Goal: Find specific page/section: Locate a particular part of the current website

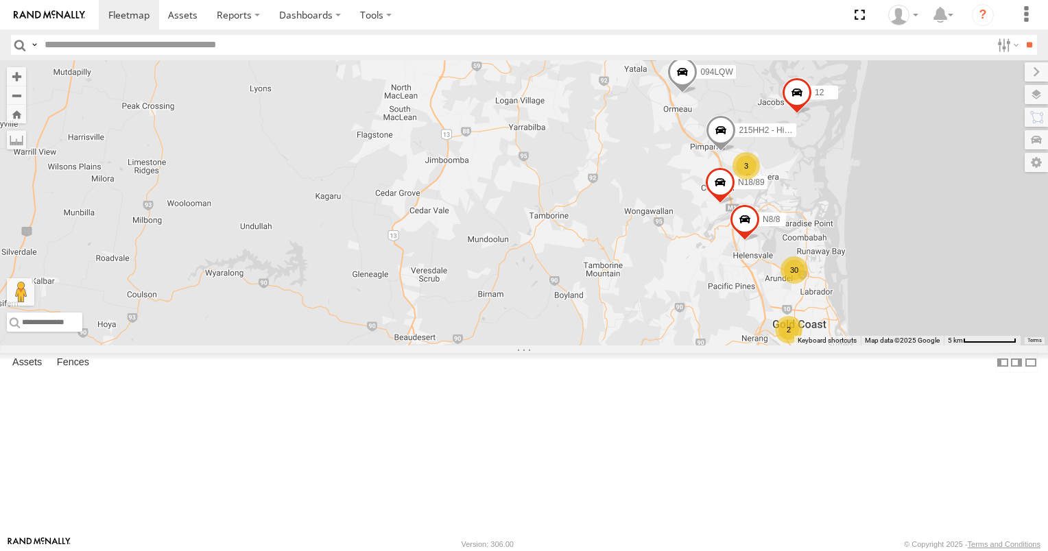
drag, startPoint x: 734, startPoint y: 258, endPoint x: 636, endPoint y: 328, distance: 119.9
click at [644, 326] on div "725RTM 094LQW 12 30 2 3 N8/8 N18/89 215HH2 - Hilux" at bounding box center [524, 202] width 1048 height 285
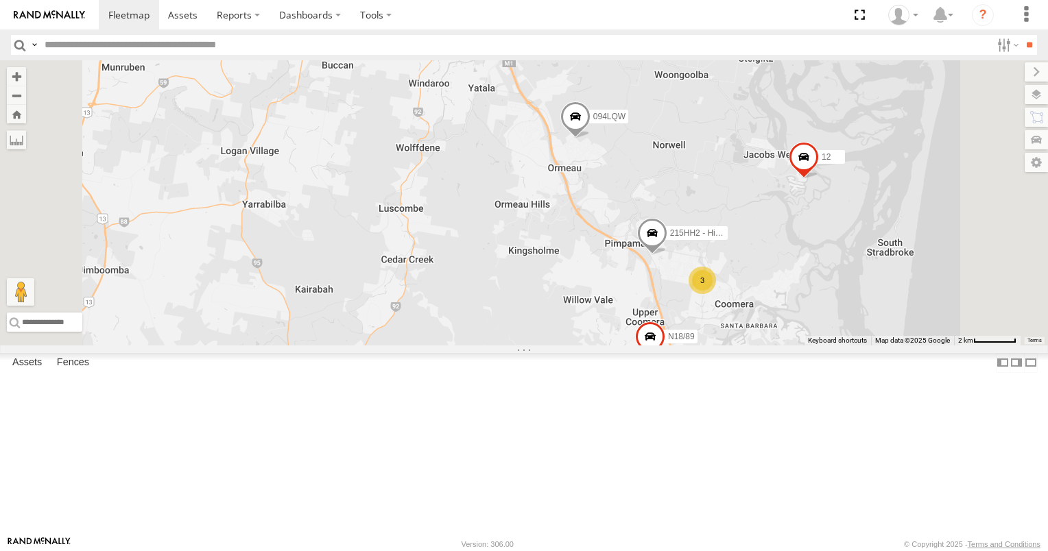
drag, startPoint x: 682, startPoint y: 367, endPoint x: 644, endPoint y: 327, distance: 54.8
click at [644, 327] on div "725RTM 094LQW 12 N8/8 N18/89 215HH2 - Hilux 3" at bounding box center [524, 202] width 1048 height 285
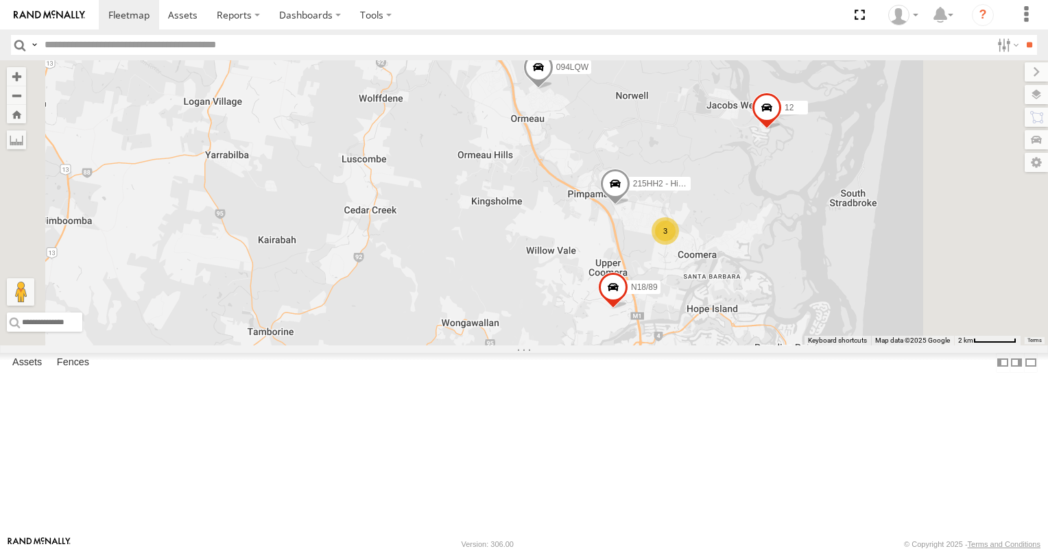
drag, startPoint x: 658, startPoint y: 354, endPoint x: 566, endPoint y: 228, distance: 156.6
click at [568, 231] on div "725RTM 094LQW 12 N8/8 N18/89 215HH2 - Hilux 3" at bounding box center [524, 202] width 1048 height 285
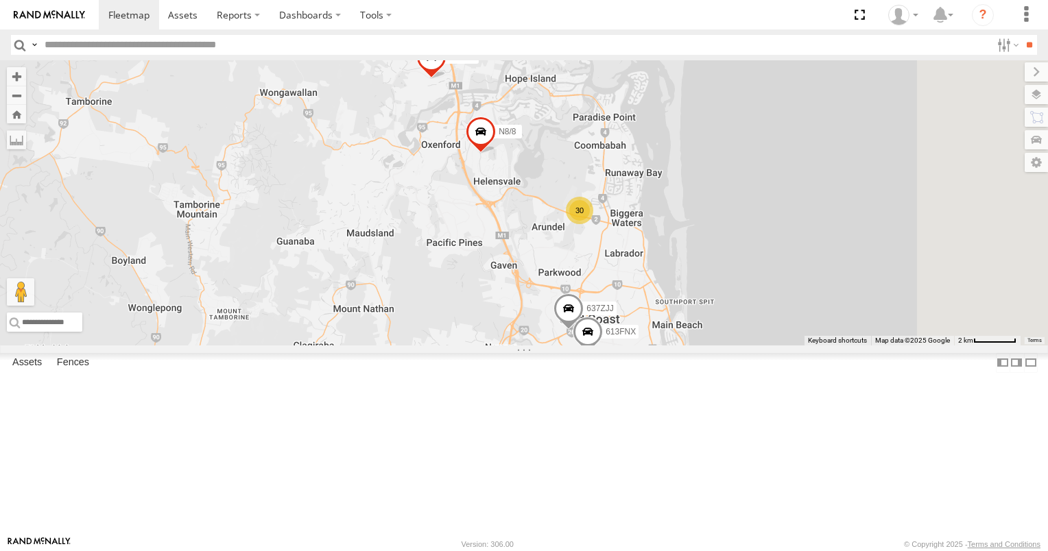
drag, startPoint x: 607, startPoint y: 315, endPoint x: 553, endPoint y: 232, distance: 99.3
click at [553, 233] on div "725RTM 094LQW 12 N8/8 N18/89 215HH2 - Hilux 3 30 637ZJJ 613FNX" at bounding box center [524, 202] width 1048 height 285
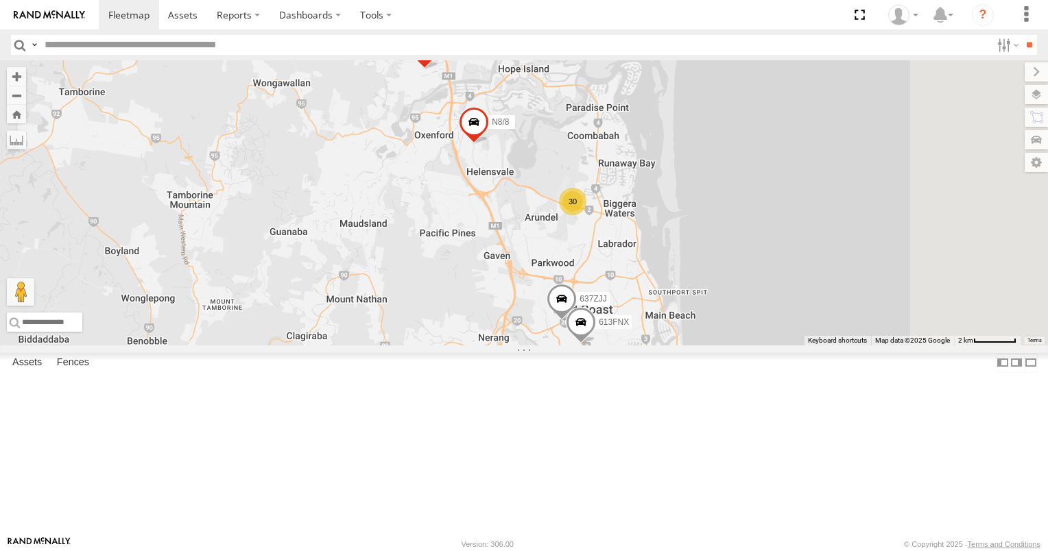
scroll to position [480, 0]
click at [0, 0] on div "334EN8" at bounding box center [0, 0] width 0 height 0
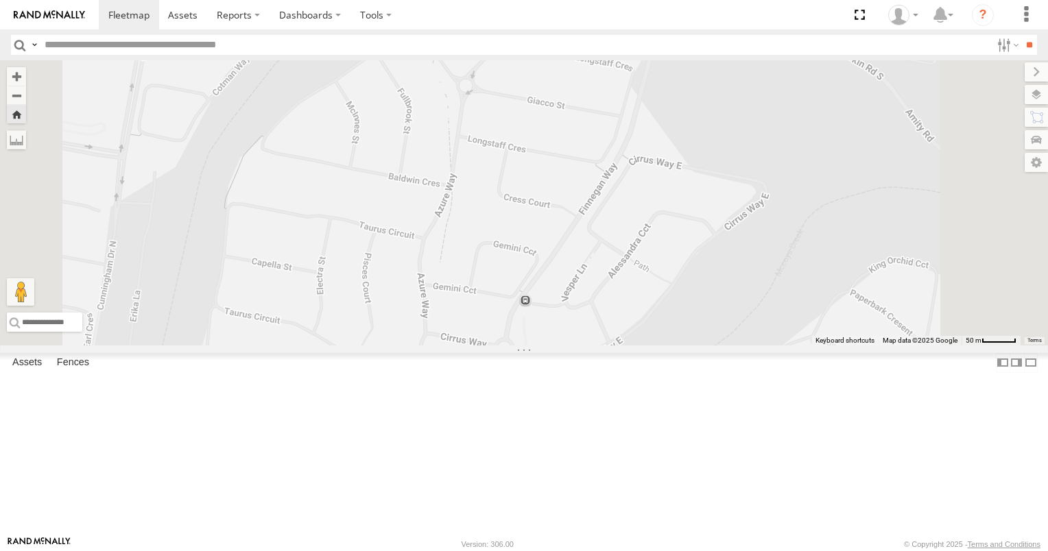
drag, startPoint x: 596, startPoint y: 202, endPoint x: 609, endPoint y: 350, distance: 148.6
click at [609, 346] on div "334EN8" at bounding box center [524, 202] width 1048 height 285
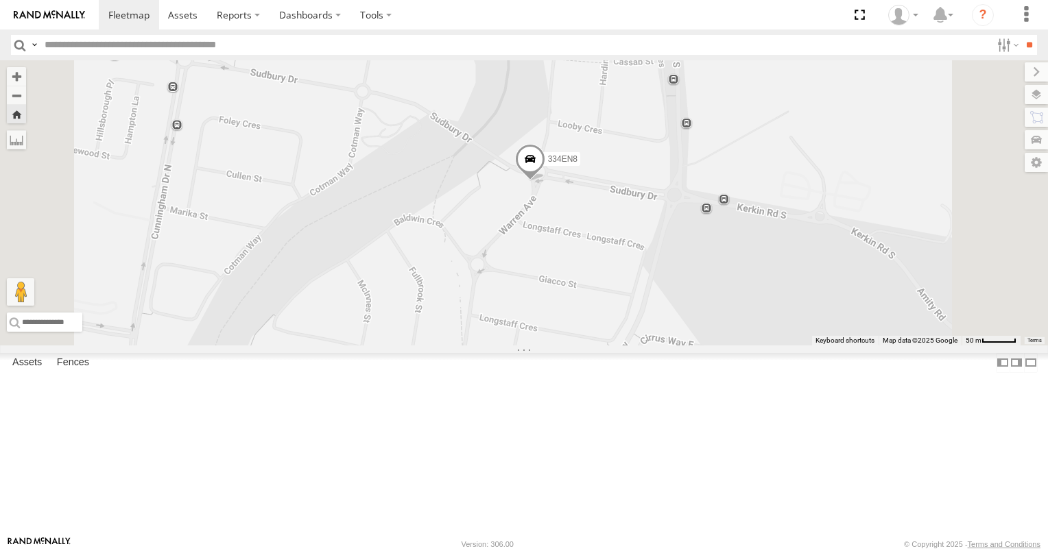
drag, startPoint x: 617, startPoint y: 269, endPoint x: 629, endPoint y: 363, distance: 94.7
click at [629, 346] on div "334EN8" at bounding box center [524, 202] width 1048 height 285
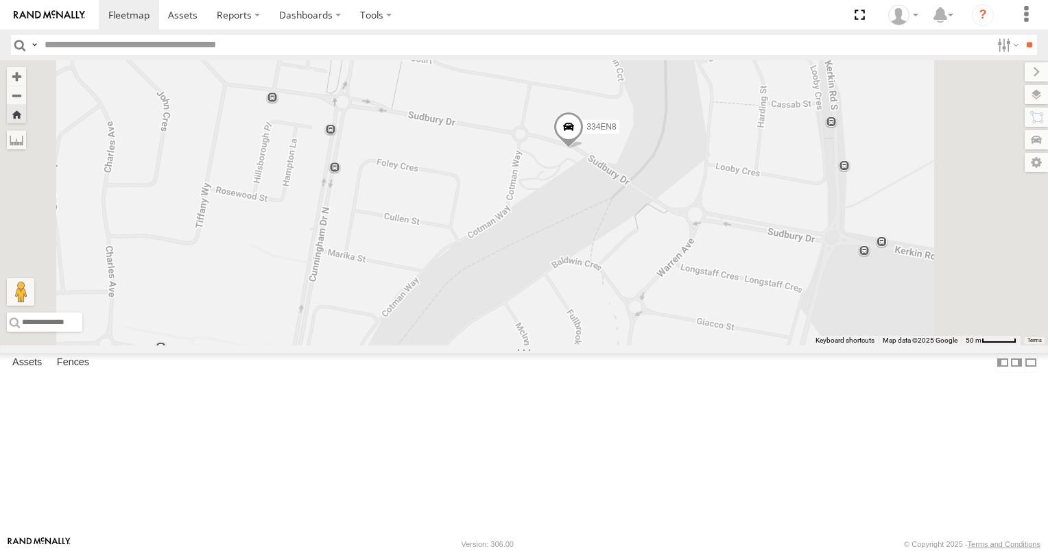
drag, startPoint x: 709, startPoint y: 313, endPoint x: 716, endPoint y: 360, distance: 47.8
click at [716, 346] on div "334EN8" at bounding box center [524, 202] width 1048 height 285
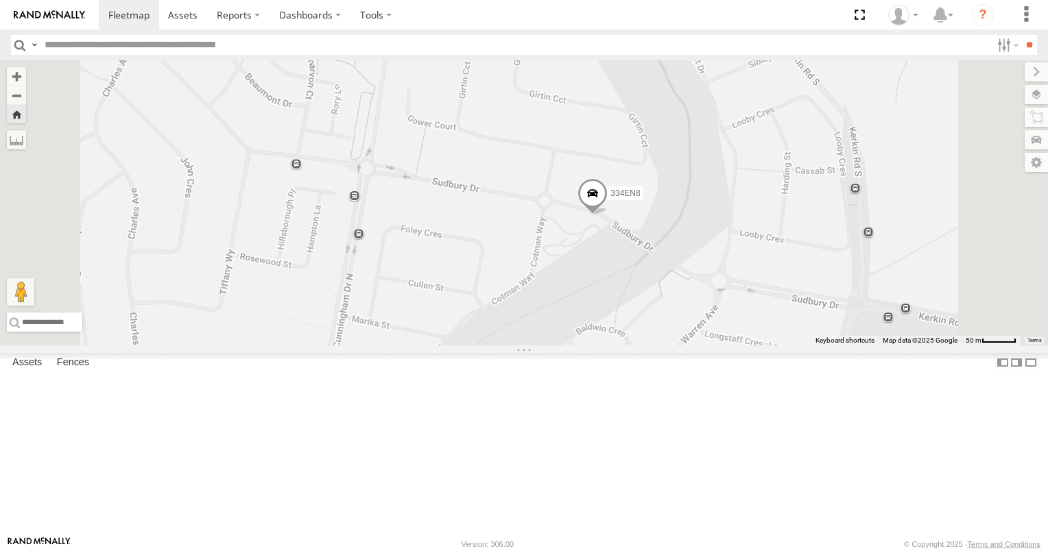
drag, startPoint x: 727, startPoint y: 325, endPoint x: 751, endPoint y: 365, distance: 46.4
click at [751, 346] on div "334EN8" at bounding box center [524, 202] width 1048 height 285
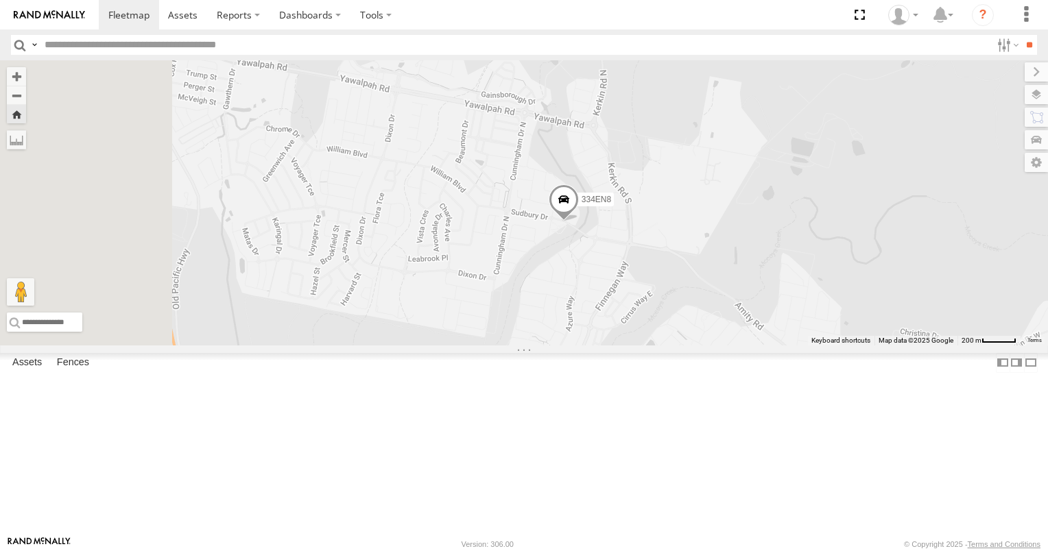
drag, startPoint x: 714, startPoint y: 343, endPoint x: 729, endPoint y: 385, distance: 44.5
click at [729, 346] on div "334EN8" at bounding box center [524, 202] width 1048 height 285
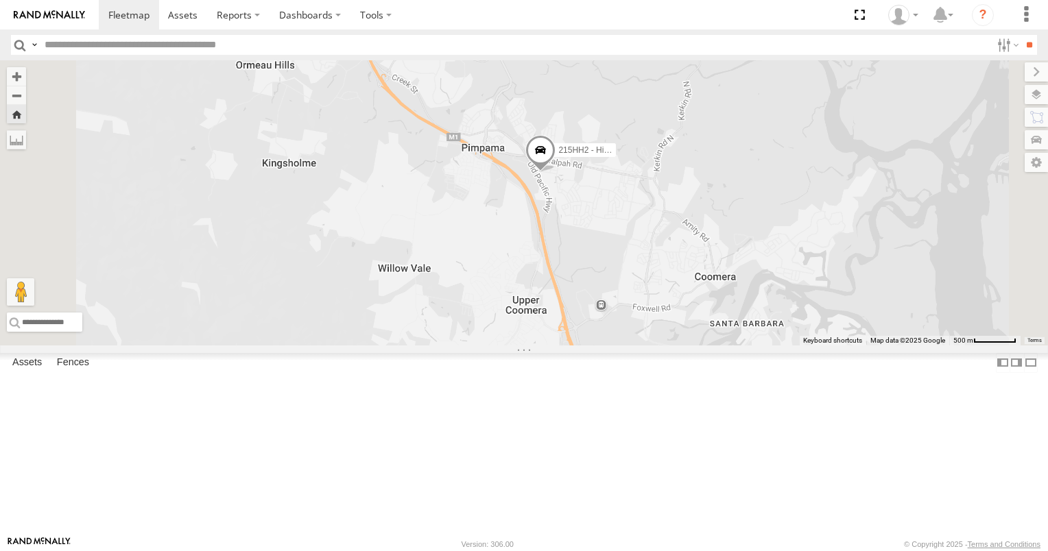
scroll to position [0, 0]
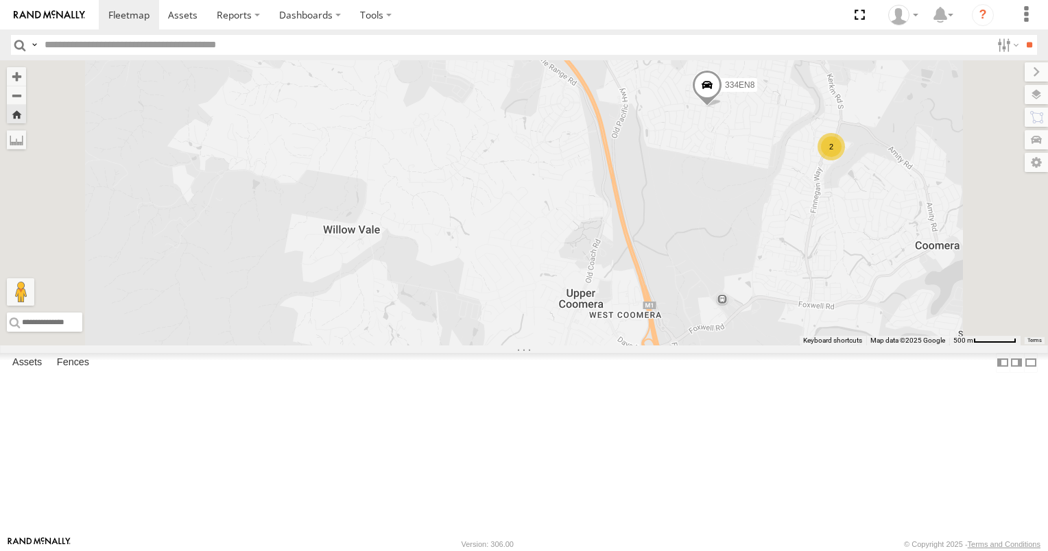
drag, startPoint x: 907, startPoint y: 282, endPoint x: 820, endPoint y: 280, distance: 87.1
click at [821, 280] on div "12 N18/89 N8/8 094LQW 725RTM 334EN8 Tractor 6110M 215HH2 - Hilux 2" at bounding box center [524, 202] width 1048 height 285
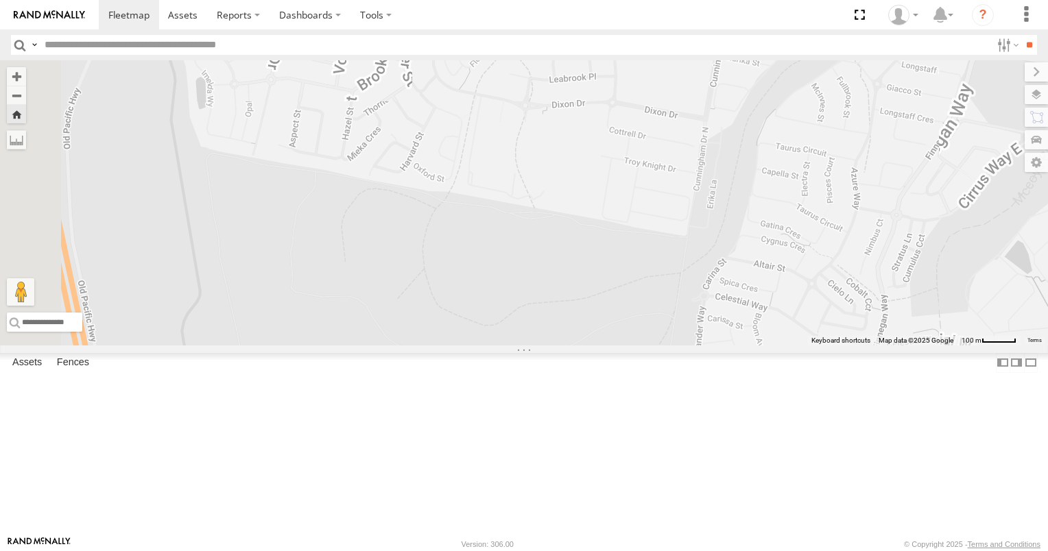
drag, startPoint x: 686, startPoint y: 193, endPoint x: 697, endPoint y: 347, distance: 154.0
click at [697, 346] on div "12 N18/89 N8/8 094LQW 725RTM 334EN8 Tractor 6110M 215HH2 - Hilux" at bounding box center [524, 202] width 1048 height 285
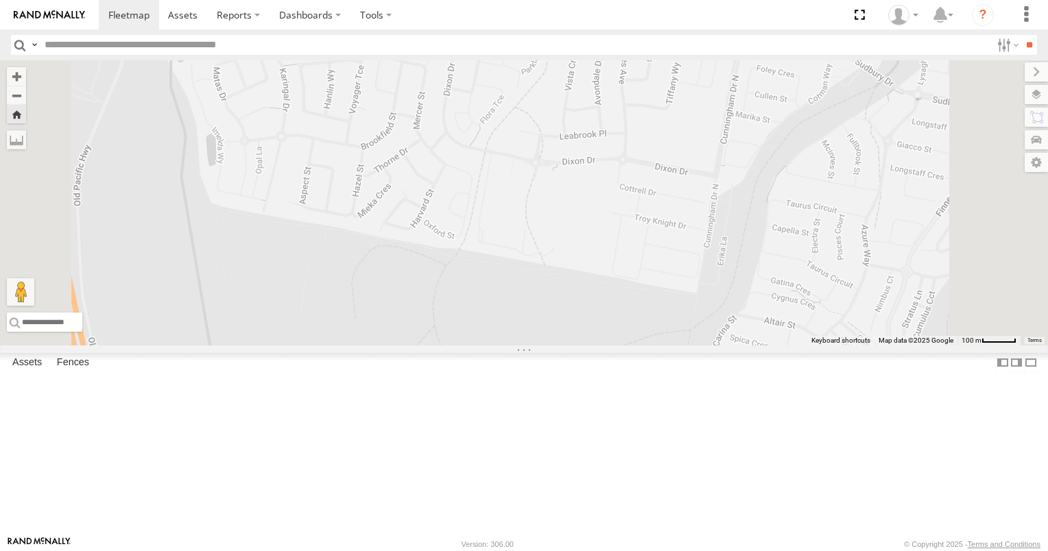
drag, startPoint x: 637, startPoint y: 235, endPoint x: 661, endPoint y: 300, distance: 69.4
click at [661, 300] on div "12 N18/89 N8/8 094LQW 725RTM 334EN8 Tractor 6110M 215HH2 - Hilux" at bounding box center [524, 202] width 1048 height 285
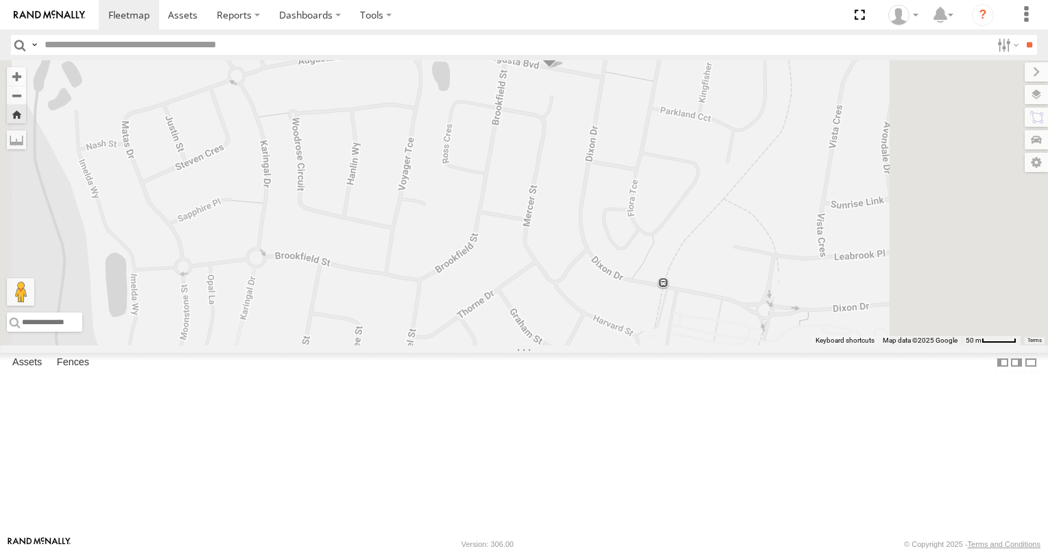
drag, startPoint x: 573, startPoint y: 233, endPoint x: 573, endPoint y: 304, distance: 70.6
click at [573, 304] on div "12 N18/89 N8/8 094LQW 725RTM 334EN8 Tractor 6110M 215HH2 - Hilux" at bounding box center [524, 202] width 1048 height 285
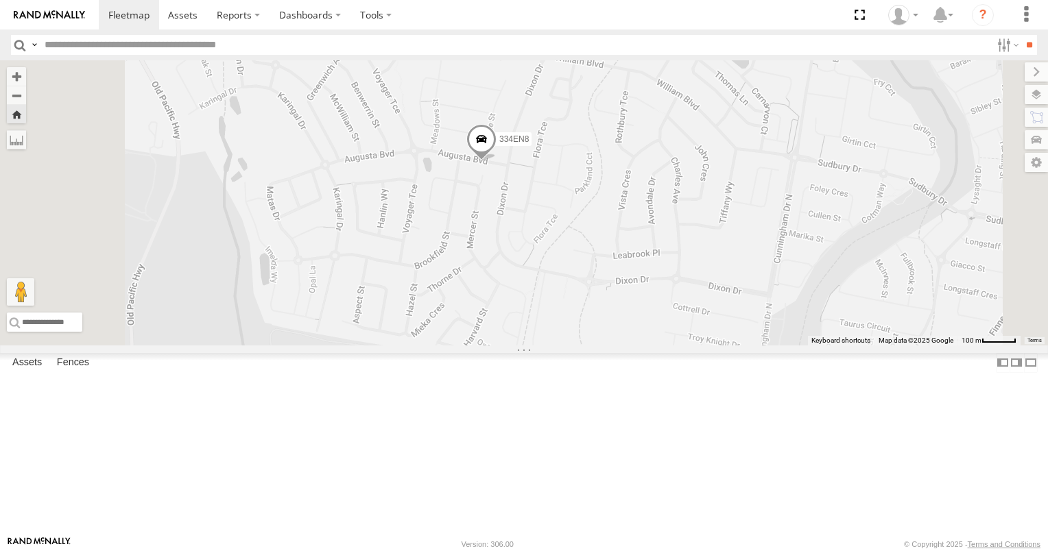
drag, startPoint x: 580, startPoint y: 292, endPoint x: 583, endPoint y: 328, distance: 35.8
click at [583, 328] on div "12 N18/89 N8/8 094LQW 725RTM 334EN8 Tractor 6110M 215HH2 - Hilux" at bounding box center [524, 202] width 1048 height 285
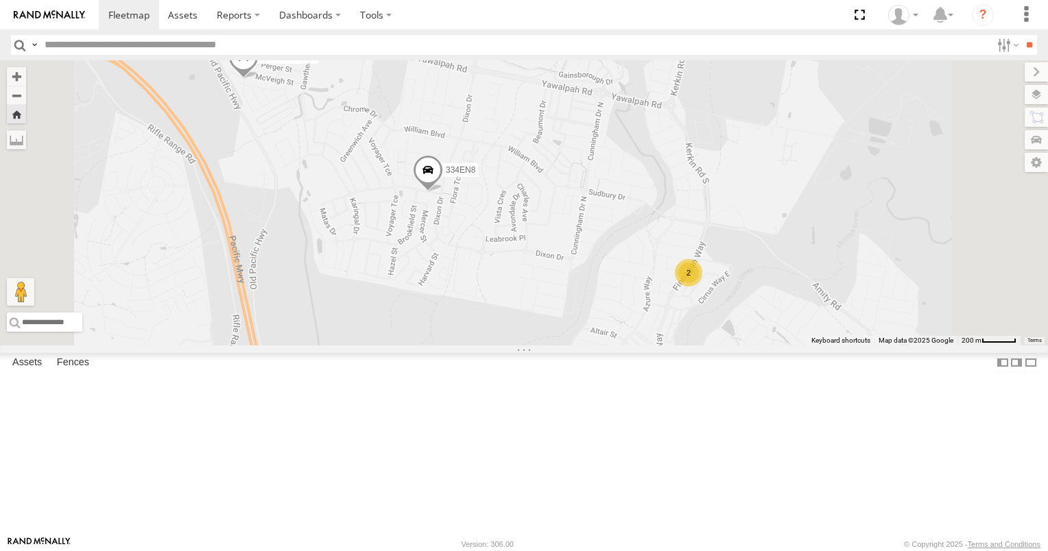
drag, startPoint x: 584, startPoint y: 292, endPoint x: 564, endPoint y: 267, distance: 32.2
click at [564, 267] on div "12 N18/89 N8/8 094LQW 725RTM 334EN8 Tractor 6110M 215HH2 - Hilux 2" at bounding box center [524, 202] width 1048 height 285
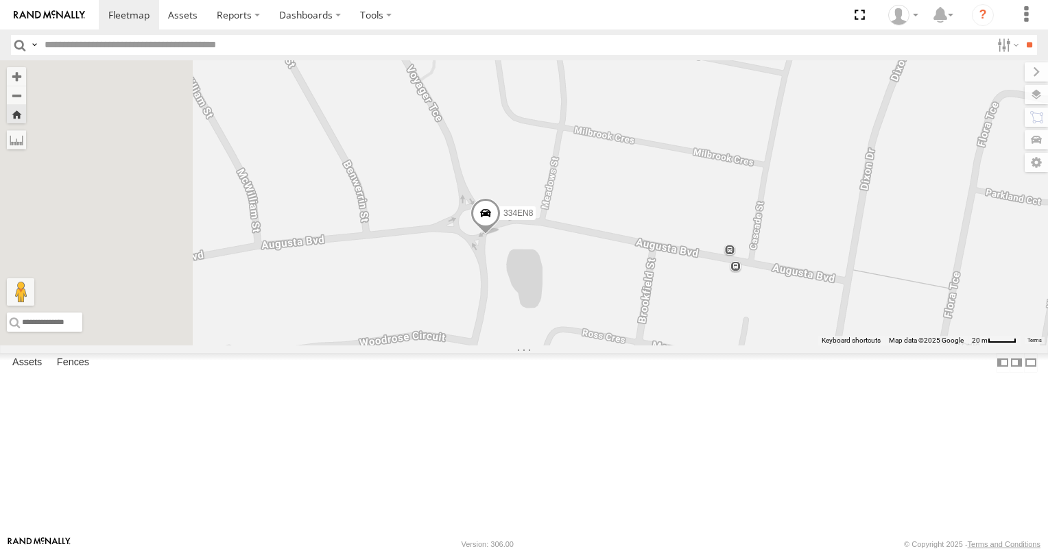
drag, startPoint x: 653, startPoint y: 354, endPoint x: 719, endPoint y: 302, distance: 84.4
click at [719, 302] on div "12 N18/89 N8/8 094LQW 725RTM 334EN8 Tractor 6110M 215HH2 - Hilux" at bounding box center [524, 202] width 1048 height 285
